Goal: Task Accomplishment & Management: Manage account settings

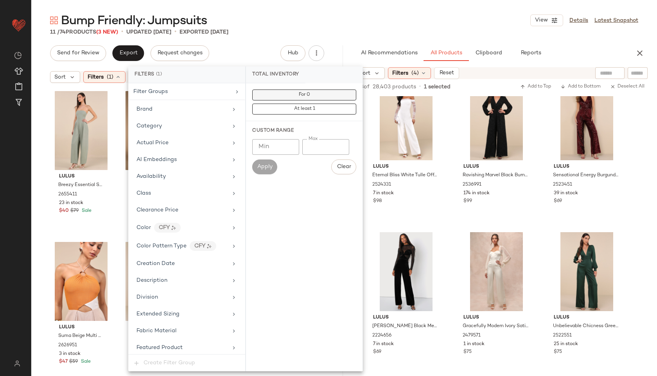
scroll to position [463, 0]
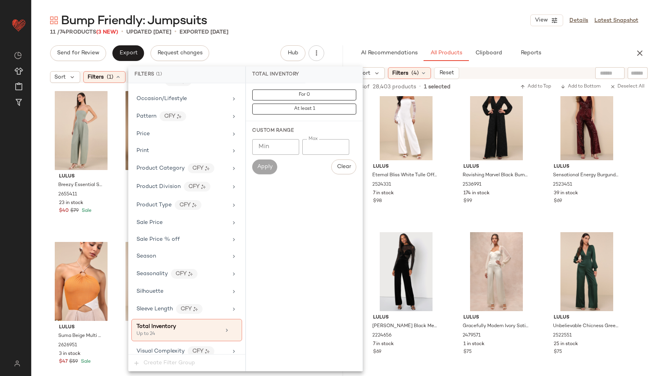
click at [285, 18] on div "Bump Friendly: Jumpsuits View Details Latest Snapshot" at bounding box center [343, 21] width 625 height 16
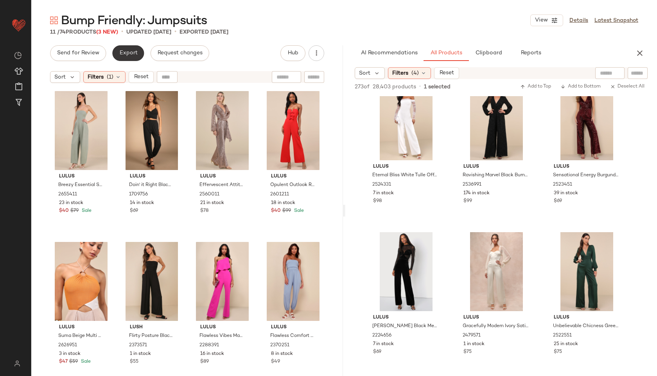
click at [129, 57] on button "Export" at bounding box center [128, 53] width 32 height 16
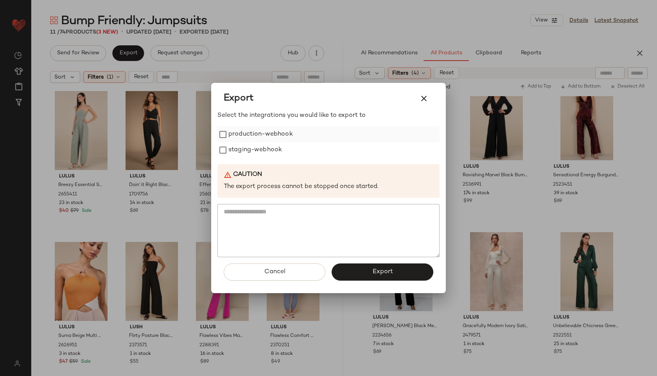
click at [245, 136] on label "production-webhook" at bounding box center [260, 135] width 64 height 16
click at [249, 149] on label "staging-webhook" at bounding box center [255, 150] width 54 height 16
click at [358, 273] on button "Export" at bounding box center [382, 271] width 102 height 17
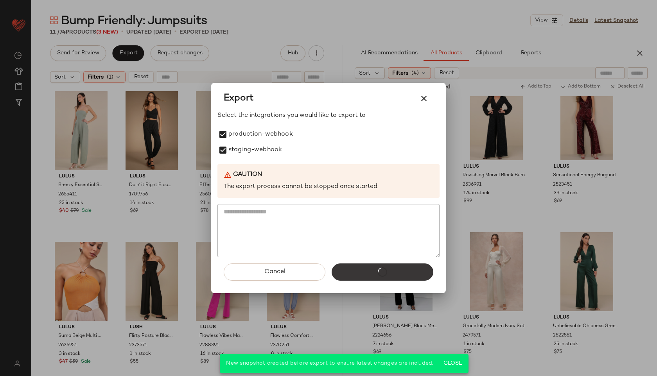
scroll to position [2884, 0]
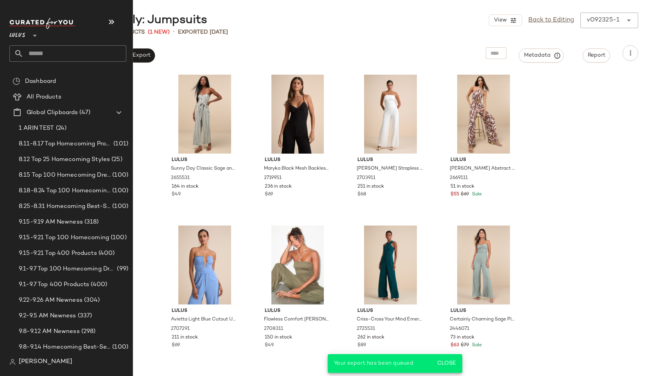
click at [31, 53] on input "text" at bounding box center [74, 53] width 103 height 16
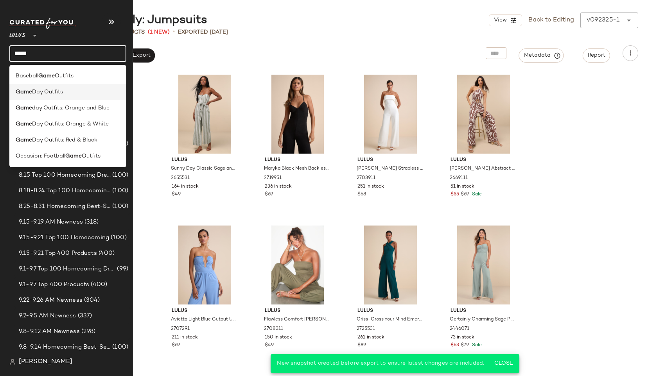
type input "****"
click at [25, 89] on b "Game" at bounding box center [24, 92] width 16 height 8
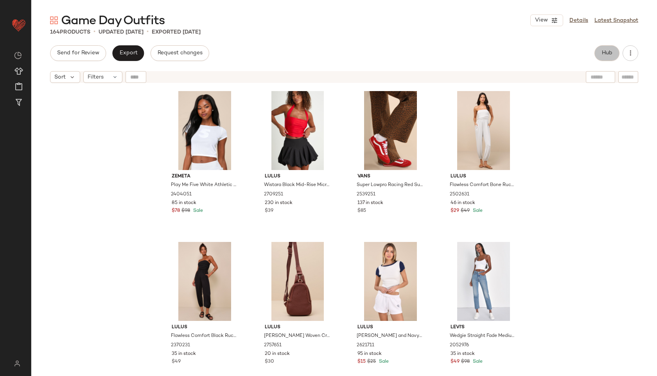
click at [599, 51] on button "Hub" at bounding box center [606, 53] width 25 height 16
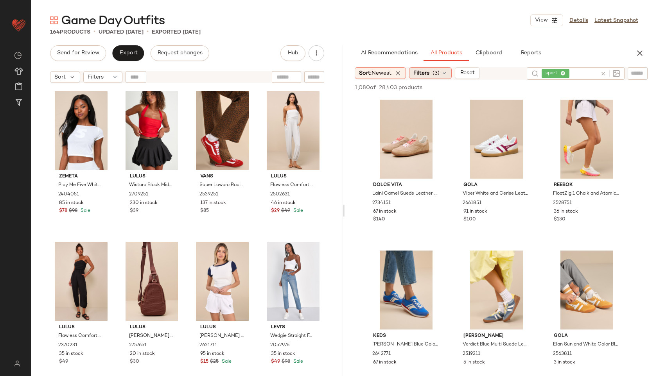
click at [431, 68] on div "Filters (3)" at bounding box center [430, 73] width 43 height 12
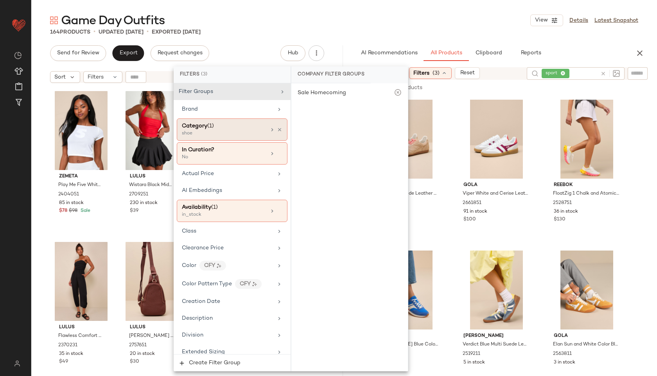
click at [243, 124] on div "Category (1)" at bounding box center [224, 126] width 84 height 8
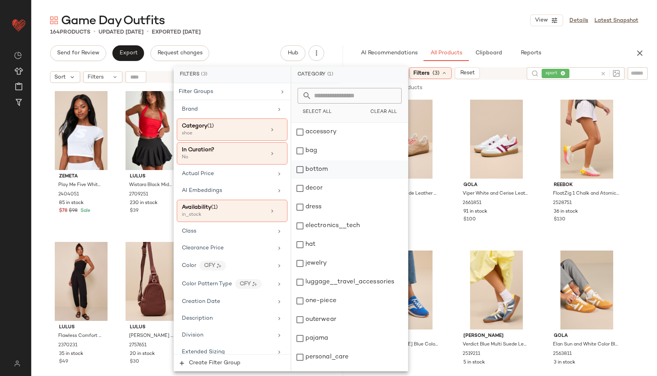
click at [306, 169] on div "bottom" at bounding box center [349, 169] width 116 height 19
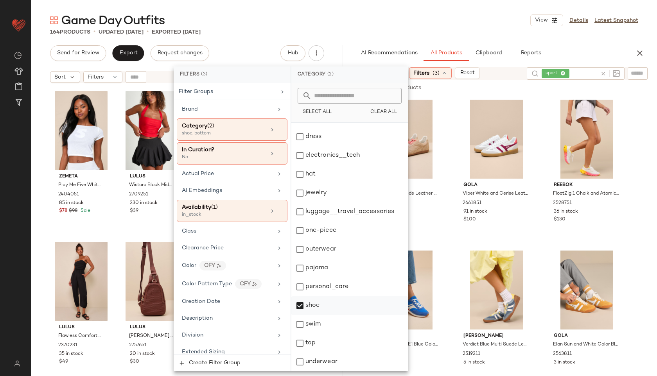
click at [304, 302] on div "shoe" at bounding box center [349, 305] width 116 height 19
click at [305, 340] on div "top" at bounding box center [349, 343] width 116 height 19
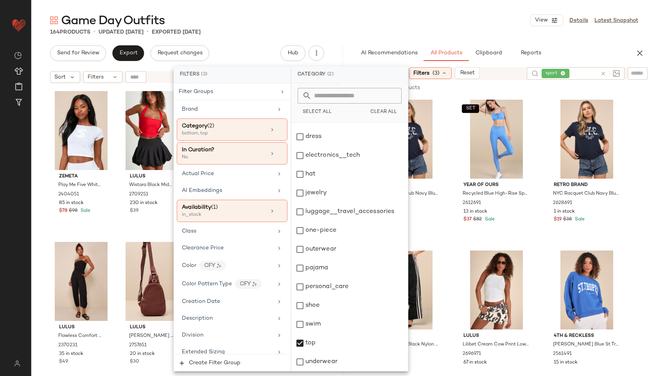
click at [358, 30] on div "164 Products • updated [DATE] • Exported [DATE]" at bounding box center [343, 32] width 625 height 8
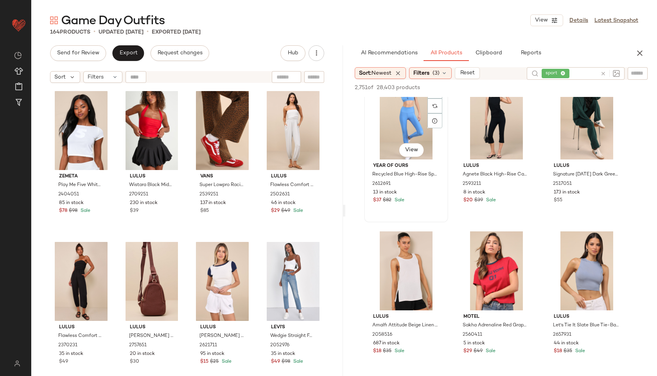
scroll to position [925, 0]
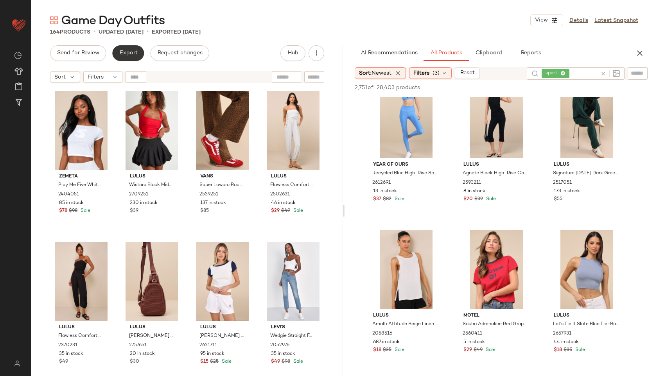
click at [134, 51] on span "Export" at bounding box center [128, 53] width 18 height 6
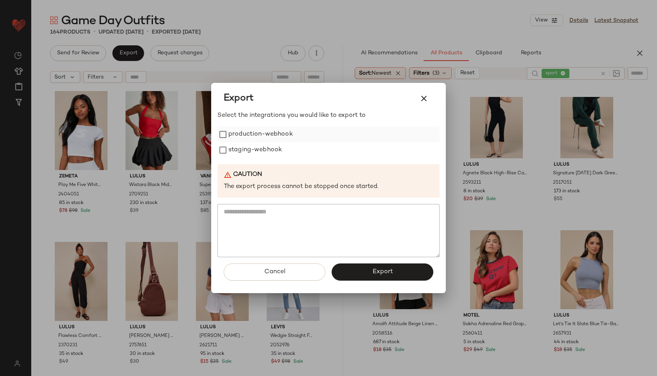
click at [228, 135] on label "production-webhook" at bounding box center [260, 135] width 64 height 16
click at [231, 145] on label "staging-webhook" at bounding box center [255, 150] width 54 height 16
click at [363, 269] on button "Export" at bounding box center [382, 271] width 102 height 17
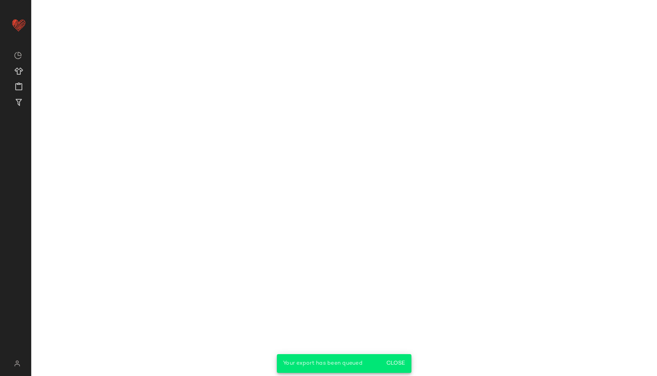
scroll to position [1378, 0]
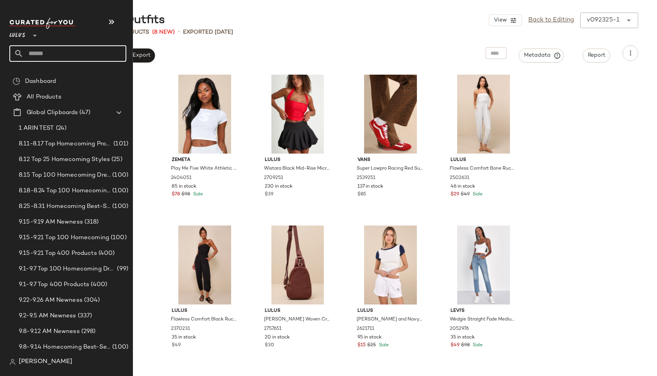
click at [54, 57] on input "text" at bounding box center [74, 53] width 103 height 16
type input "***"
click at [31, 73] on span "Occasion:" at bounding box center [29, 76] width 27 height 8
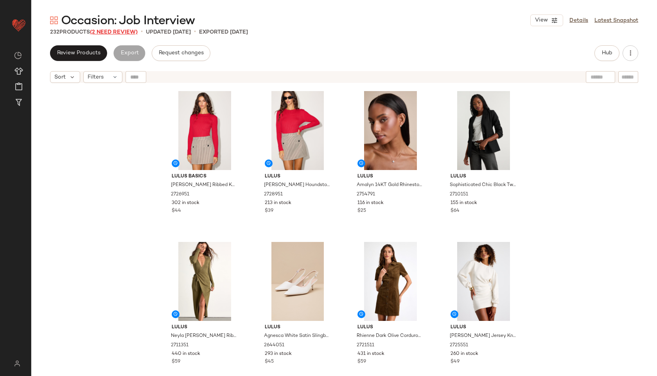
click at [123, 30] on span "(2 Need Review)" at bounding box center [114, 32] width 48 height 6
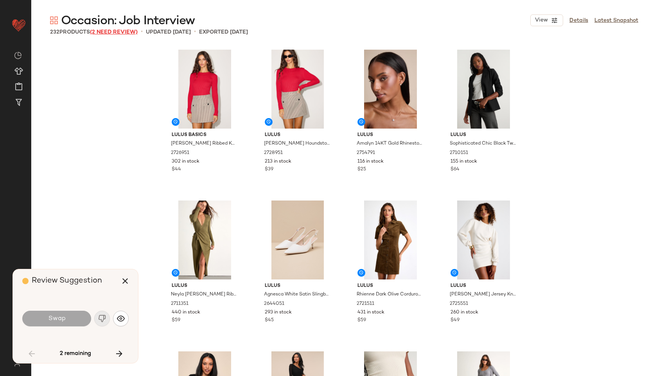
scroll to position [1056, 0]
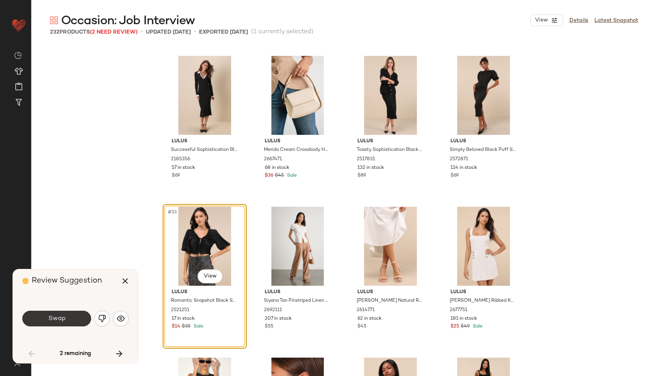
click at [55, 313] on button "Swap" at bounding box center [56, 319] width 69 height 16
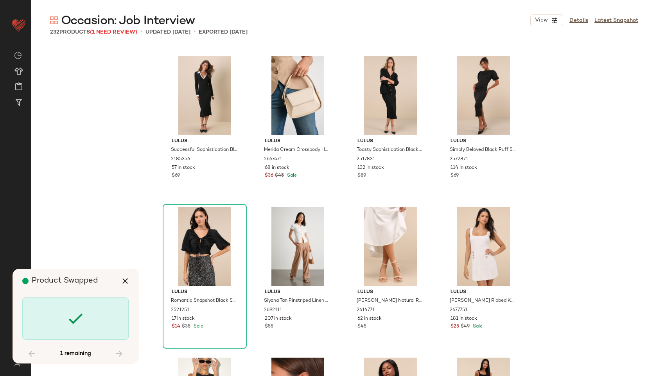
scroll to position [4073, 0]
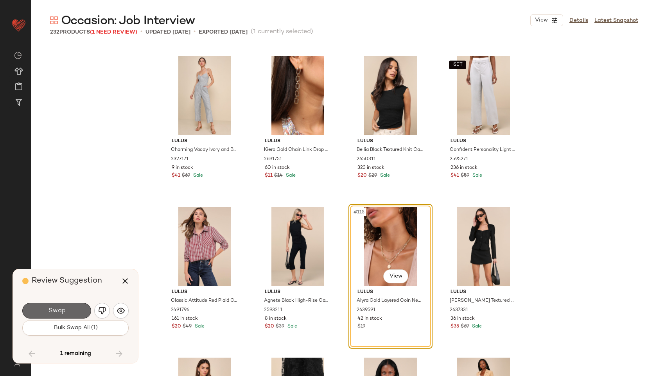
click at [59, 311] on span "Swap" at bounding box center [57, 310] width 18 height 7
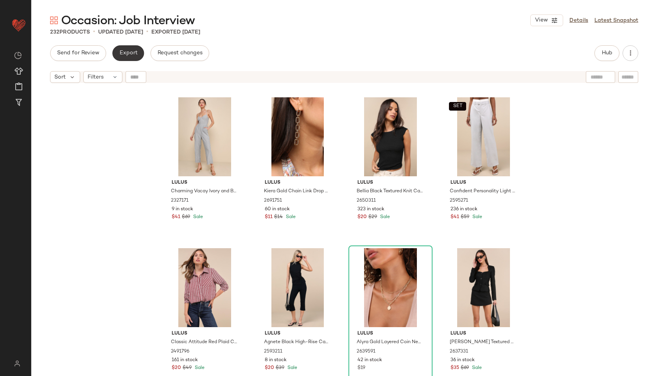
click at [118, 48] on button "Export" at bounding box center [128, 53] width 32 height 16
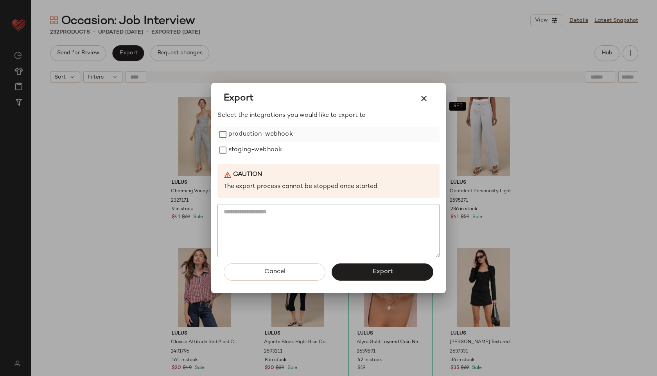
click at [252, 132] on label "production-webhook" at bounding box center [260, 135] width 64 height 16
click at [257, 143] on label "staging-webhook" at bounding box center [255, 150] width 54 height 16
click at [347, 272] on button "Export" at bounding box center [382, 271] width 102 height 17
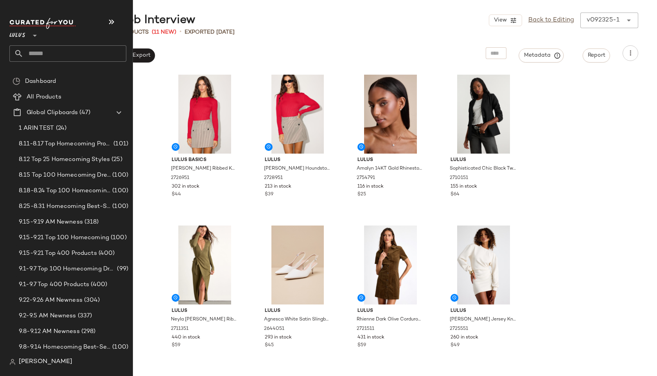
click at [37, 57] on input "text" at bounding box center [74, 53] width 103 height 16
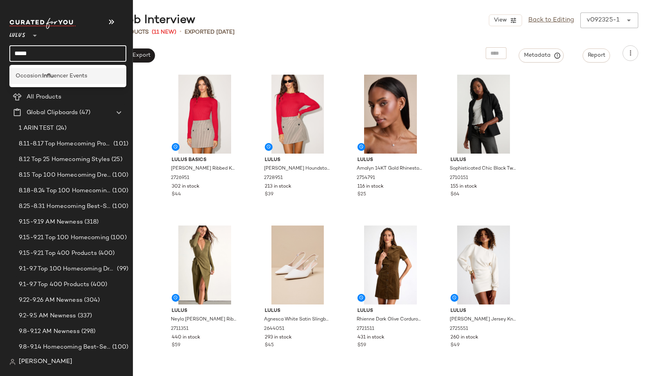
type input "*****"
click at [24, 72] on div "Occasion: Influ encer Events" at bounding box center [67, 76] width 117 height 16
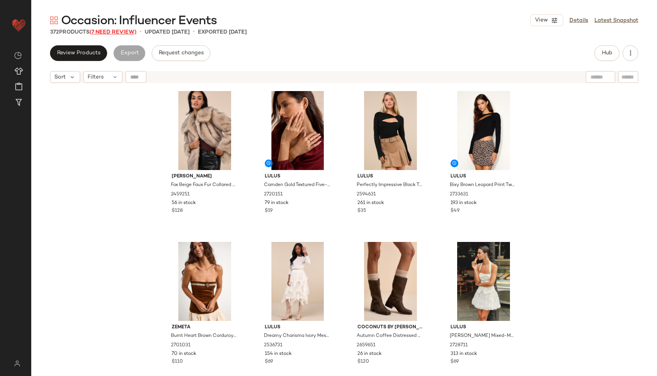
click at [112, 34] on span "(7 Need Review)" at bounding box center [112, 32] width 47 height 6
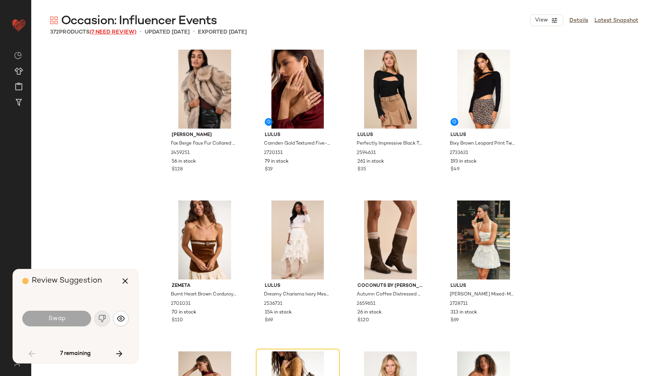
scroll to position [157, 0]
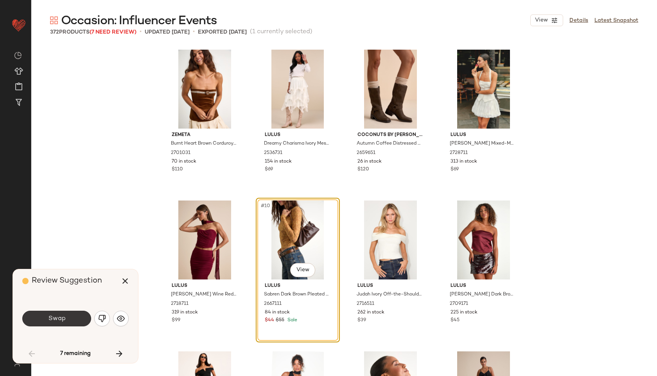
click at [70, 321] on button "Swap" at bounding box center [56, 319] width 69 height 16
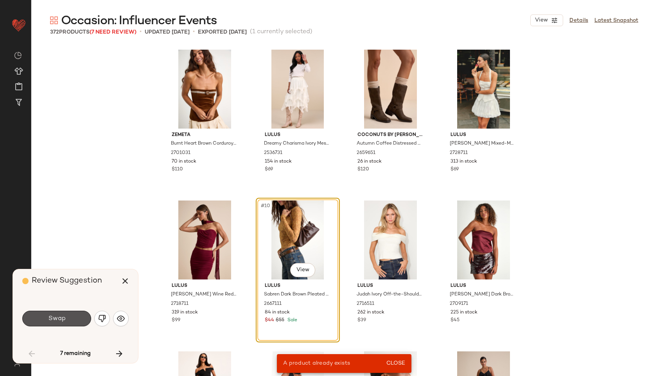
click at [70, 320] on button "Swap" at bounding box center [56, 319] width 69 height 16
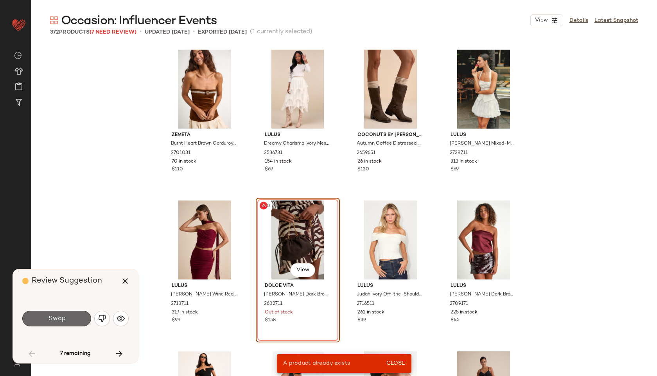
click at [70, 319] on button "Swap" at bounding box center [56, 319] width 69 height 16
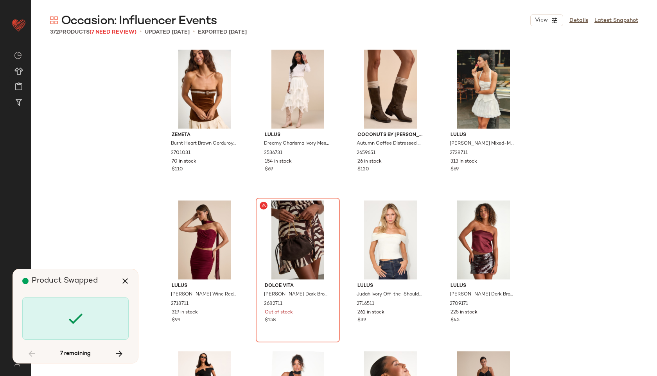
scroll to position [151, 0]
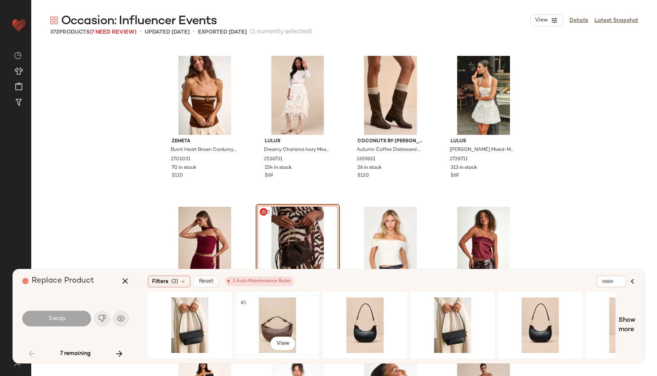
click at [272, 308] on div "#1 View" at bounding box center [277, 324] width 79 height 55
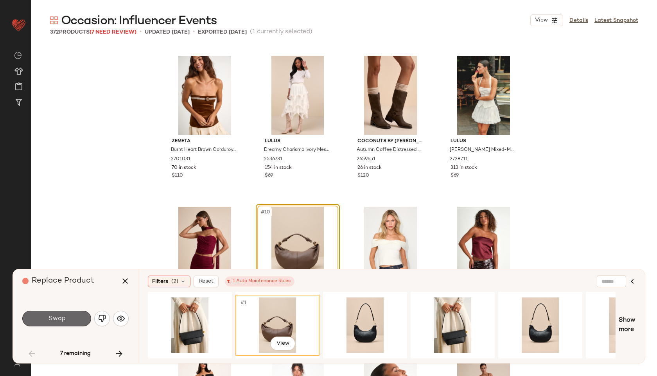
click at [87, 312] on button "Swap" at bounding box center [56, 319] width 69 height 16
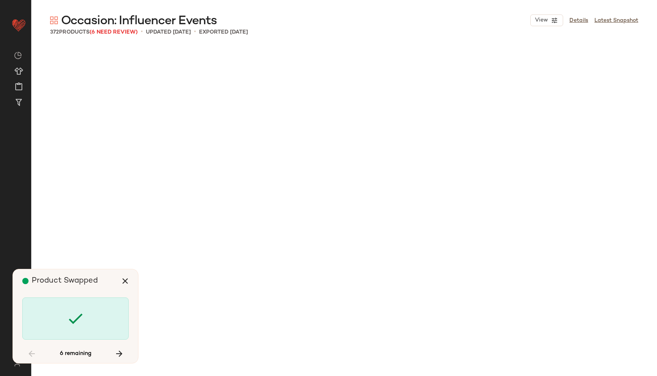
scroll to position [754, 0]
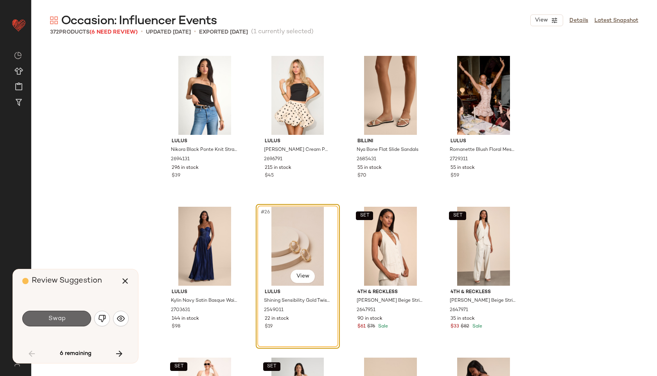
click at [63, 315] on span "Swap" at bounding box center [57, 318] width 18 height 7
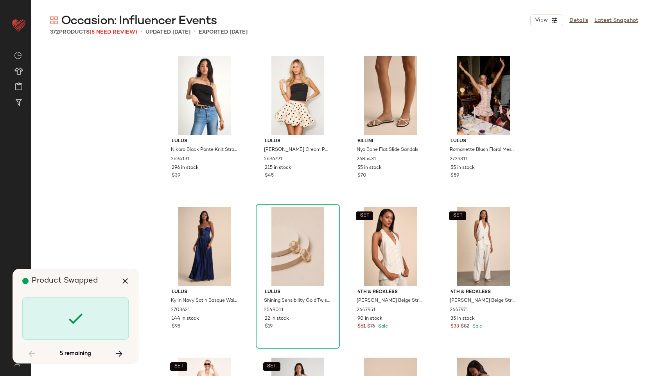
scroll to position [2112, 0]
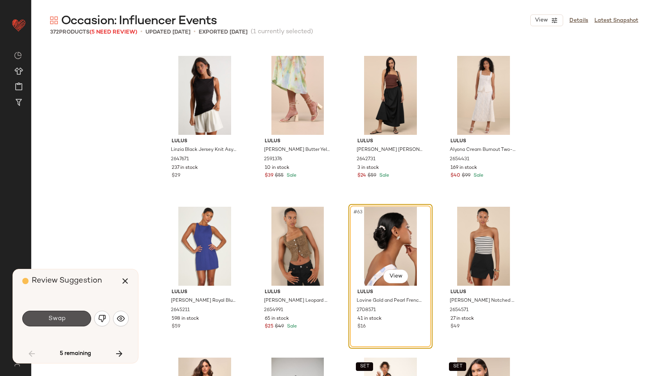
click at [63, 315] on span "Swap" at bounding box center [57, 318] width 18 height 7
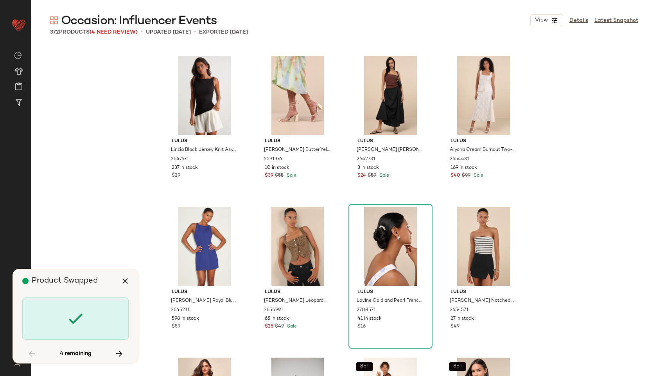
scroll to position [4224, 0]
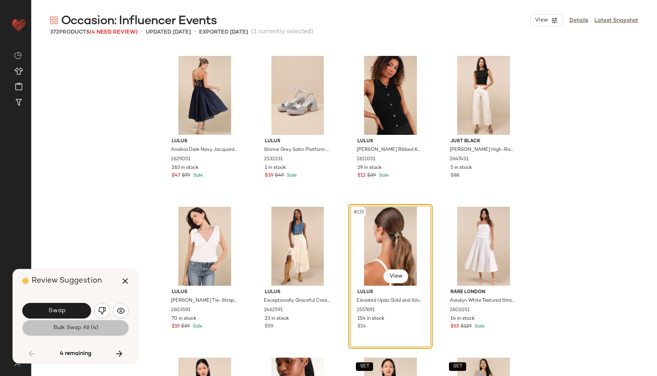
click at [66, 329] on span "Bulk Swap All (4)" at bounding box center [75, 328] width 45 height 6
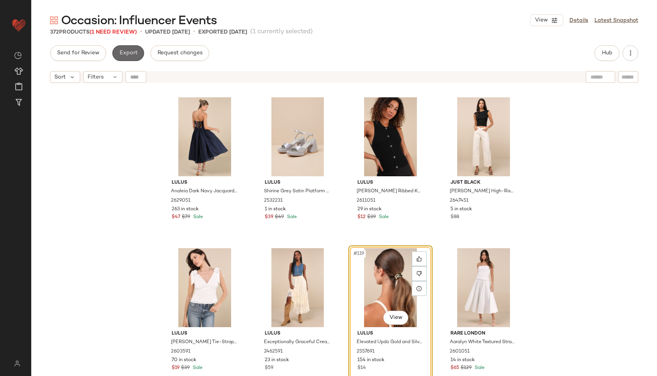
click at [128, 52] on span "Export" at bounding box center [128, 53] width 18 height 6
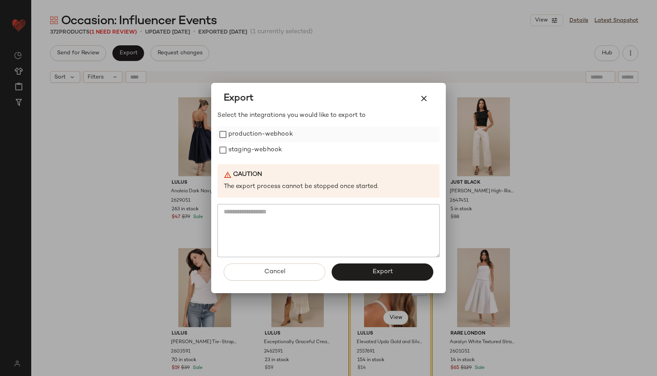
click at [241, 133] on label "production-webhook" at bounding box center [260, 135] width 64 height 16
click at [244, 143] on label "staging-webhook" at bounding box center [255, 150] width 54 height 16
click at [358, 267] on button "Export" at bounding box center [382, 271] width 102 height 17
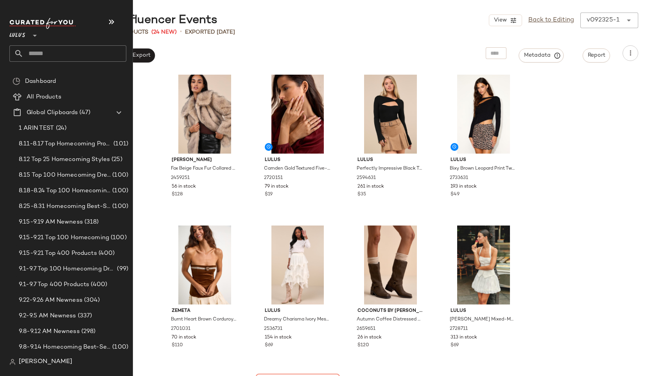
click at [46, 66] on div "Lulus **" at bounding box center [70, 43] width 123 height 61
click at [50, 57] on input "text" at bounding box center [74, 53] width 103 height 16
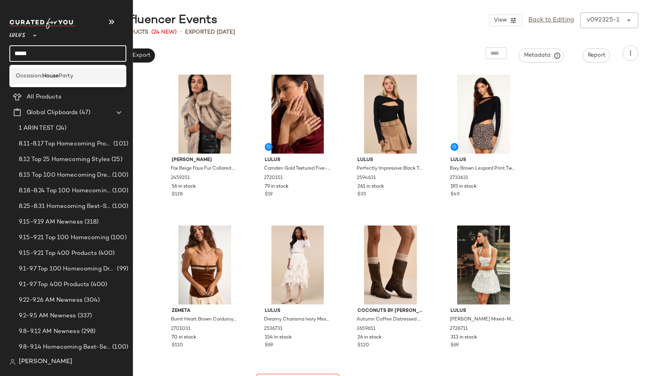
type input "*****"
click at [49, 73] on b "House" at bounding box center [50, 76] width 16 height 8
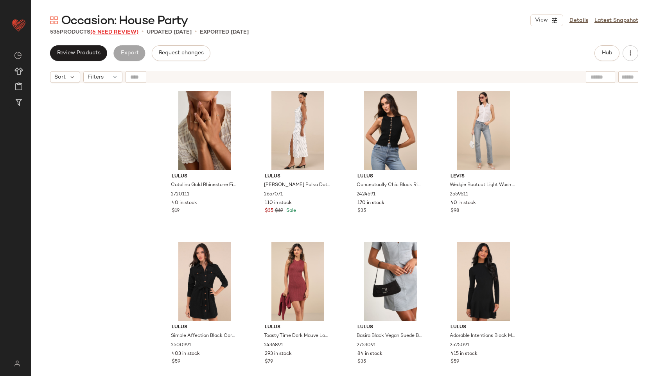
click at [121, 29] on span "(6 Need Review)" at bounding box center [114, 32] width 48 height 6
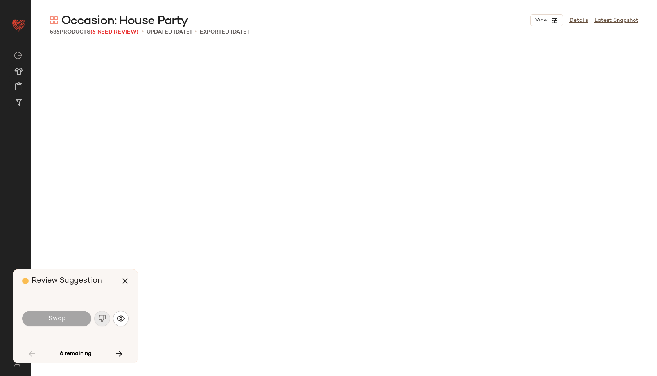
scroll to position [1509, 0]
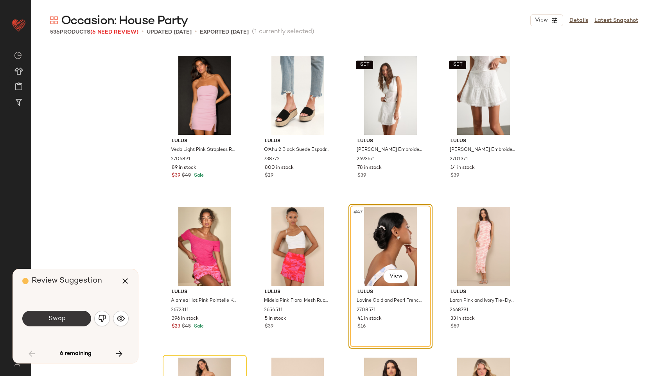
click at [64, 322] on button "Swap" at bounding box center [56, 319] width 69 height 16
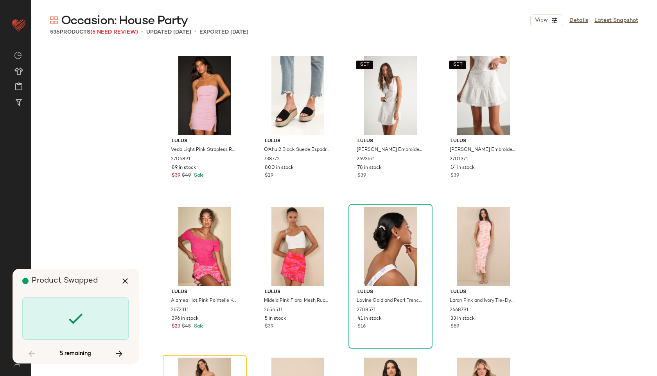
scroll to position [1659, 0]
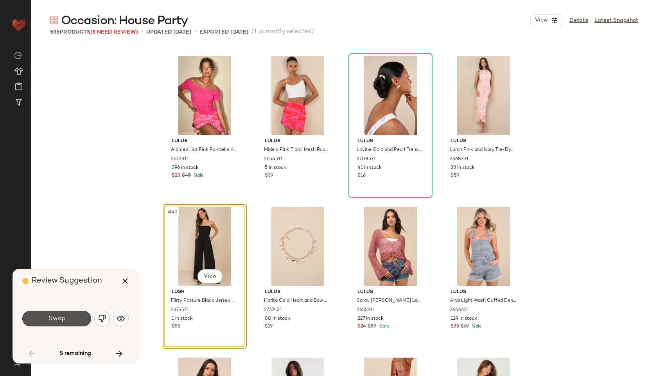
click at [64, 322] on button "Swap" at bounding box center [56, 319] width 69 height 16
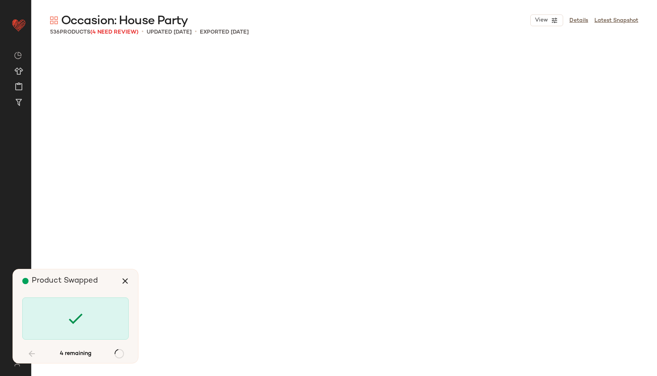
scroll to position [6336, 0]
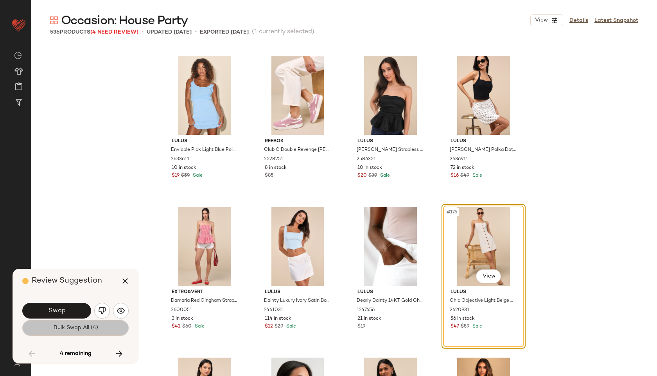
click at [61, 332] on button "Bulk Swap All (4)" at bounding box center [75, 328] width 106 height 16
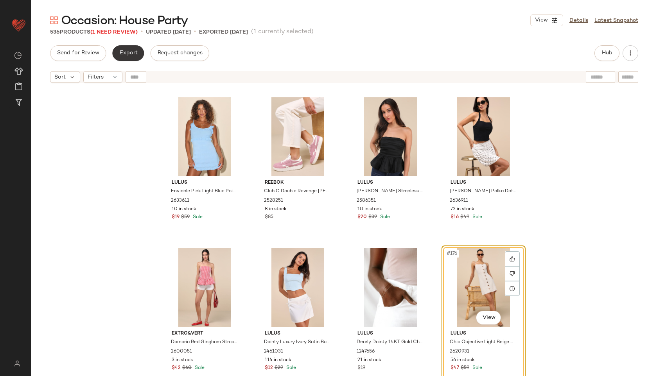
click at [119, 55] on span "Export" at bounding box center [128, 53] width 18 height 6
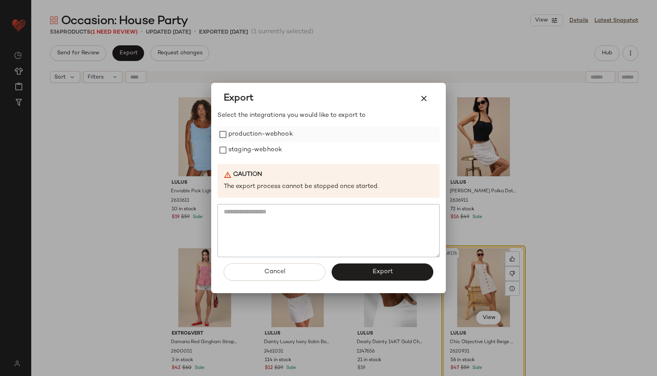
click at [243, 132] on label "production-webhook" at bounding box center [260, 135] width 64 height 16
click at [253, 148] on label "staging-webhook" at bounding box center [255, 150] width 54 height 16
click at [394, 272] on button "Export" at bounding box center [382, 271] width 102 height 17
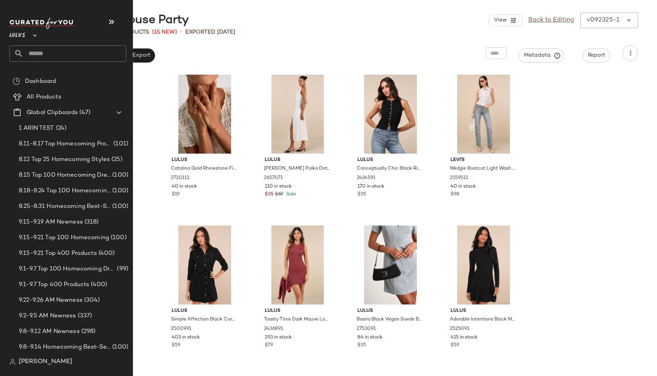
click at [46, 53] on input "text" at bounding box center [74, 53] width 103 height 16
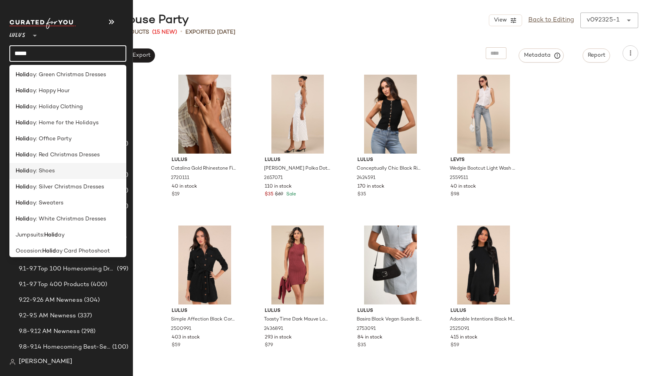
scroll to position [199, 0]
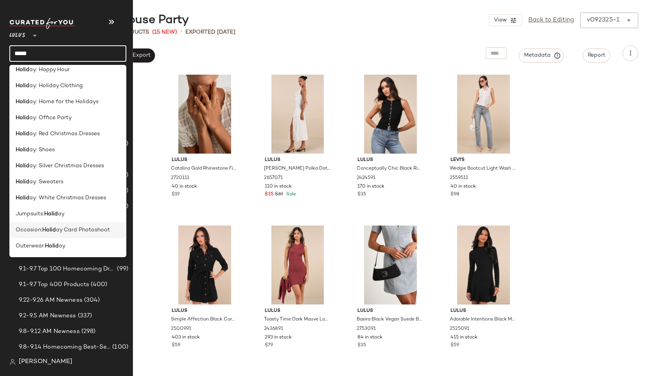
type input "*****"
click at [47, 228] on b "Holid" at bounding box center [49, 230] width 14 height 8
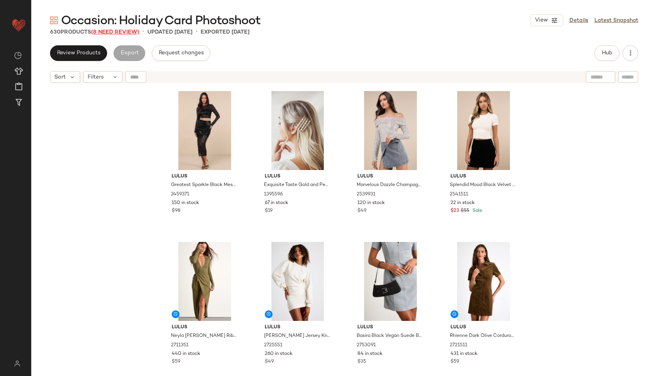
click at [120, 33] on span "(8 Need Review)" at bounding box center [115, 32] width 48 height 6
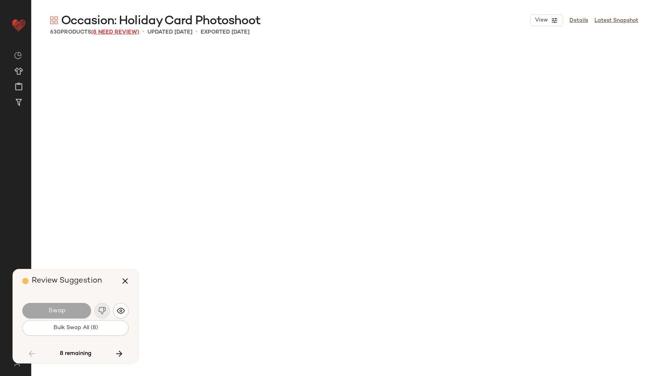
scroll to position [6638, 0]
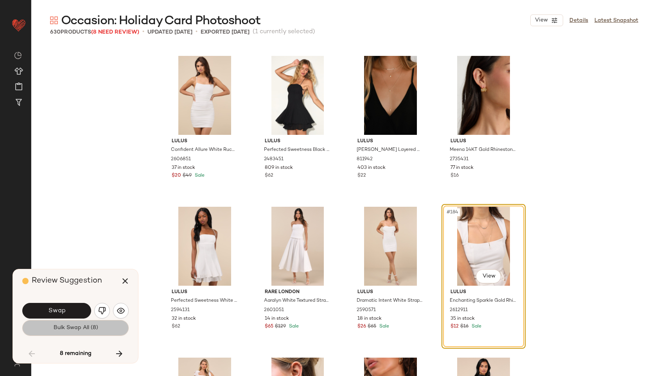
click at [109, 328] on button "Bulk Swap All (8)" at bounding box center [75, 328] width 106 height 16
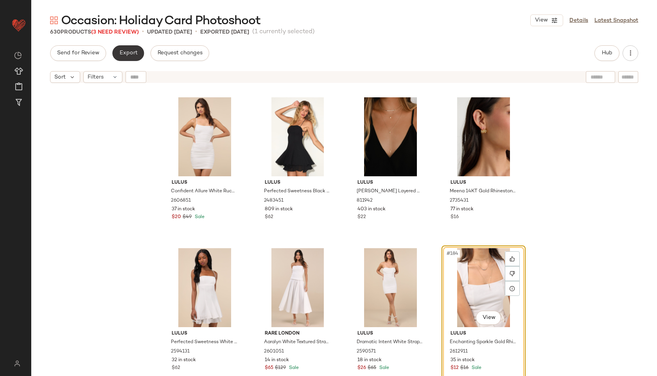
click at [130, 59] on button "Export" at bounding box center [128, 53] width 32 height 16
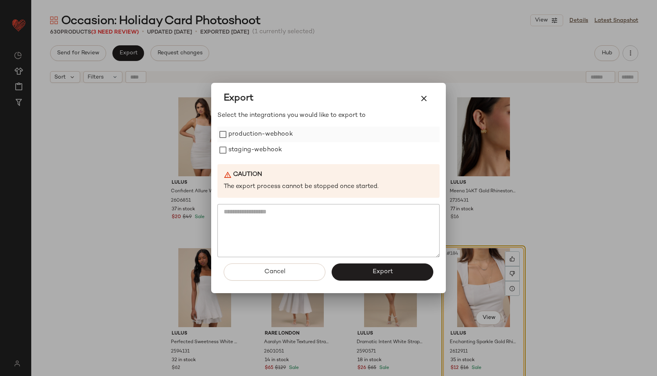
click at [242, 133] on label "production-webhook" at bounding box center [260, 135] width 64 height 16
click at [250, 150] on label "staging-webhook" at bounding box center [255, 150] width 54 height 16
click at [374, 269] on span "Export" at bounding box center [382, 271] width 21 height 7
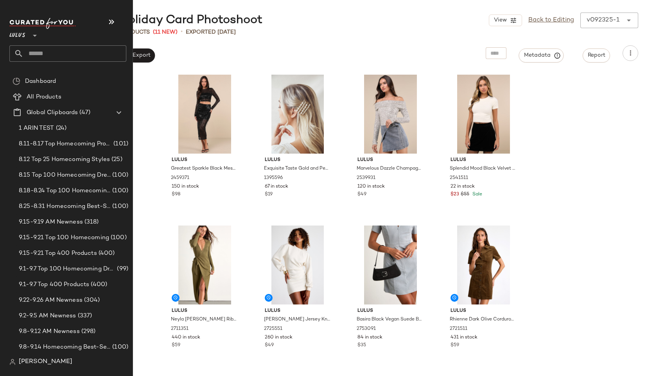
click at [42, 55] on input "text" at bounding box center [74, 53] width 103 height 16
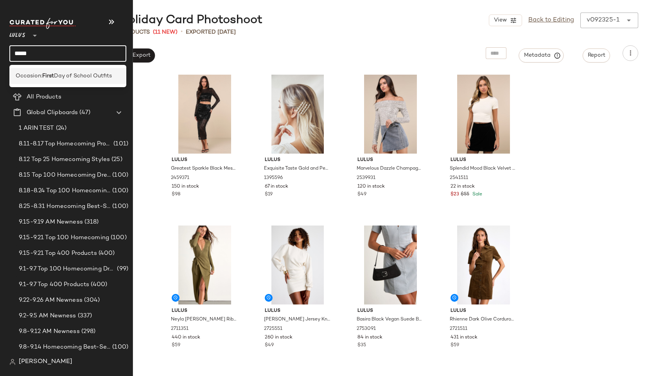
type input "*****"
click at [29, 77] on span "Occasion:" at bounding box center [29, 76] width 27 height 8
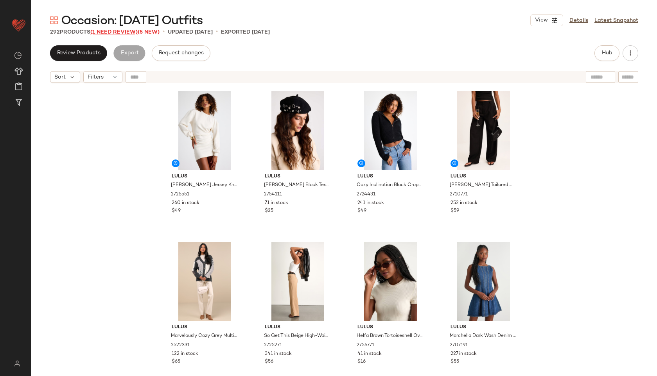
click at [110, 32] on span "(1 Need Review)" at bounding box center [113, 32] width 47 height 6
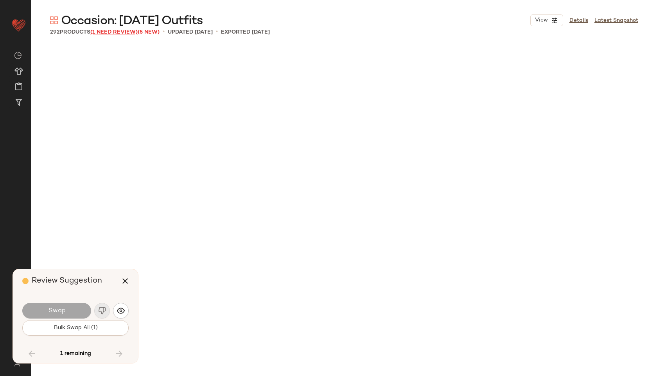
scroll to position [9806, 0]
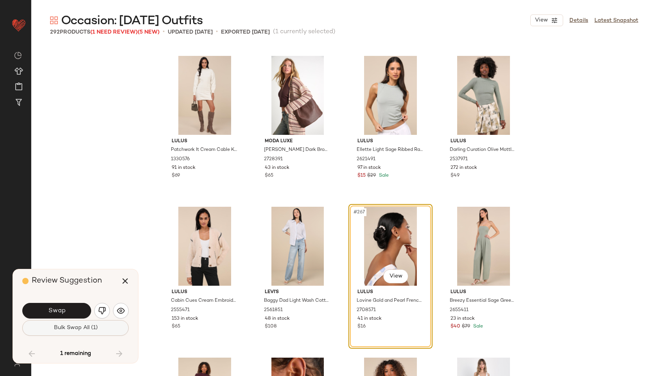
click at [95, 327] on span "Bulk Swap All (1)" at bounding box center [75, 328] width 44 height 6
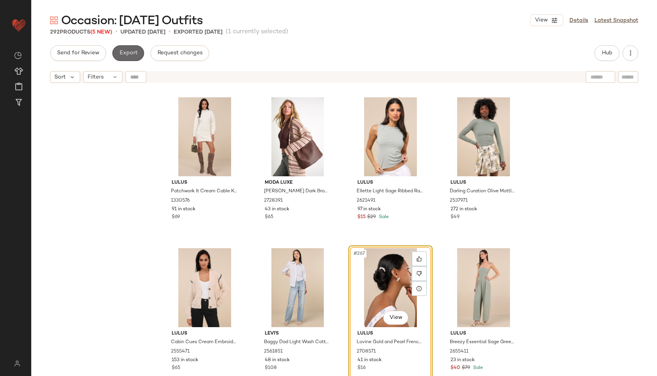
click at [137, 54] on button "Export" at bounding box center [128, 53] width 32 height 16
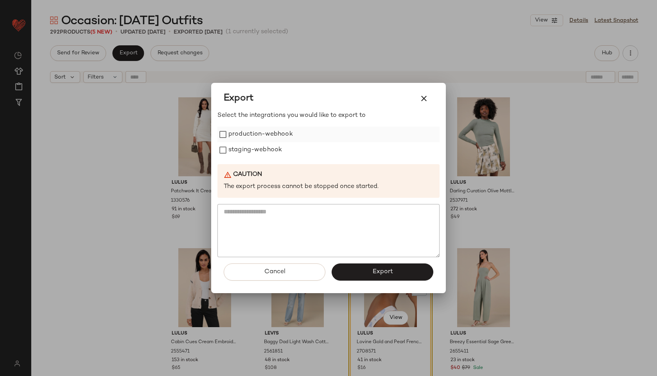
click at [251, 129] on label "production-webhook" at bounding box center [260, 135] width 64 height 16
click at [259, 145] on label "staging-webhook" at bounding box center [255, 150] width 54 height 16
click at [376, 269] on span "Export" at bounding box center [382, 271] width 21 height 7
